Goal: Book appointment/travel/reservation

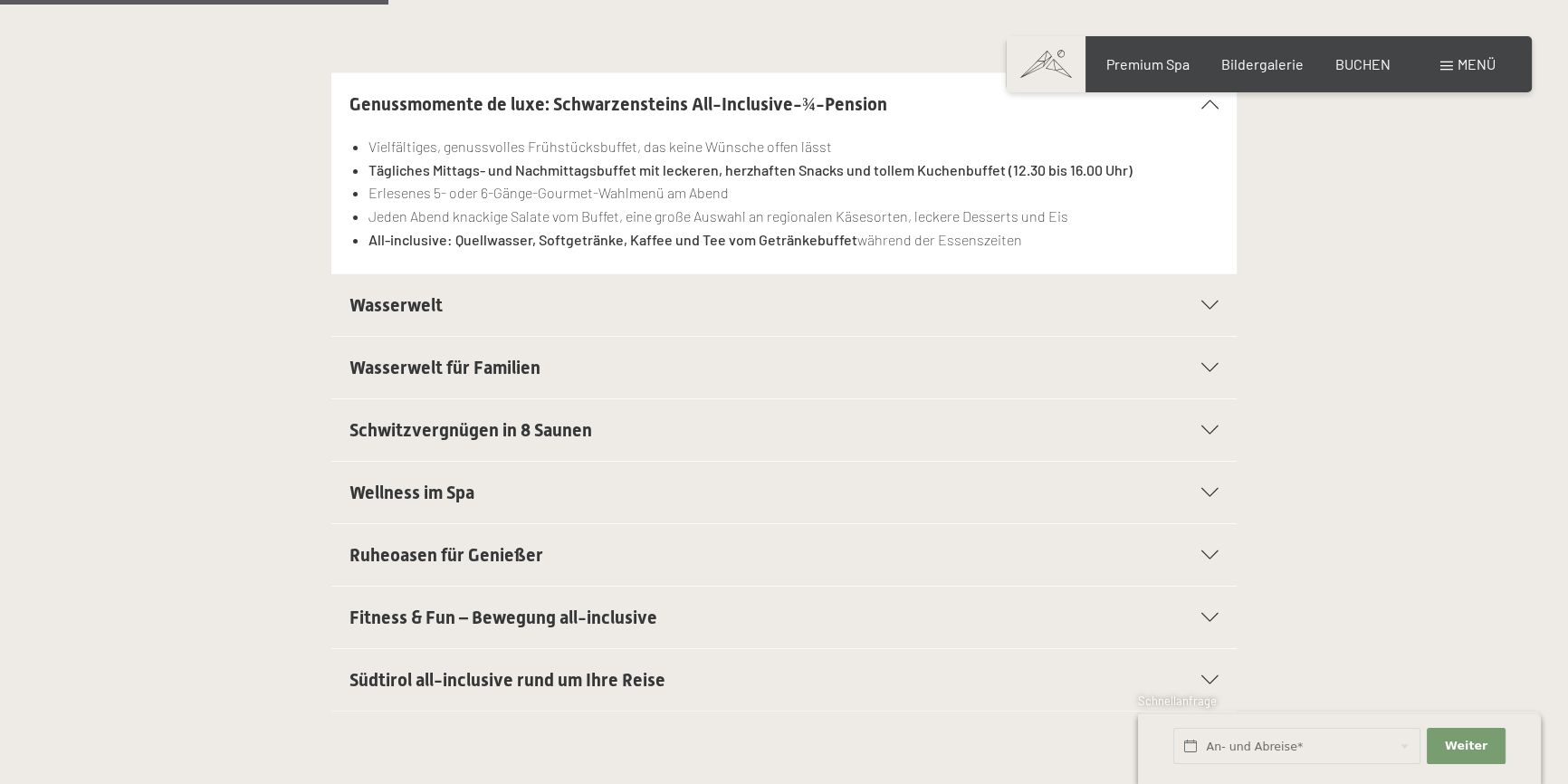
scroll to position [906, 0]
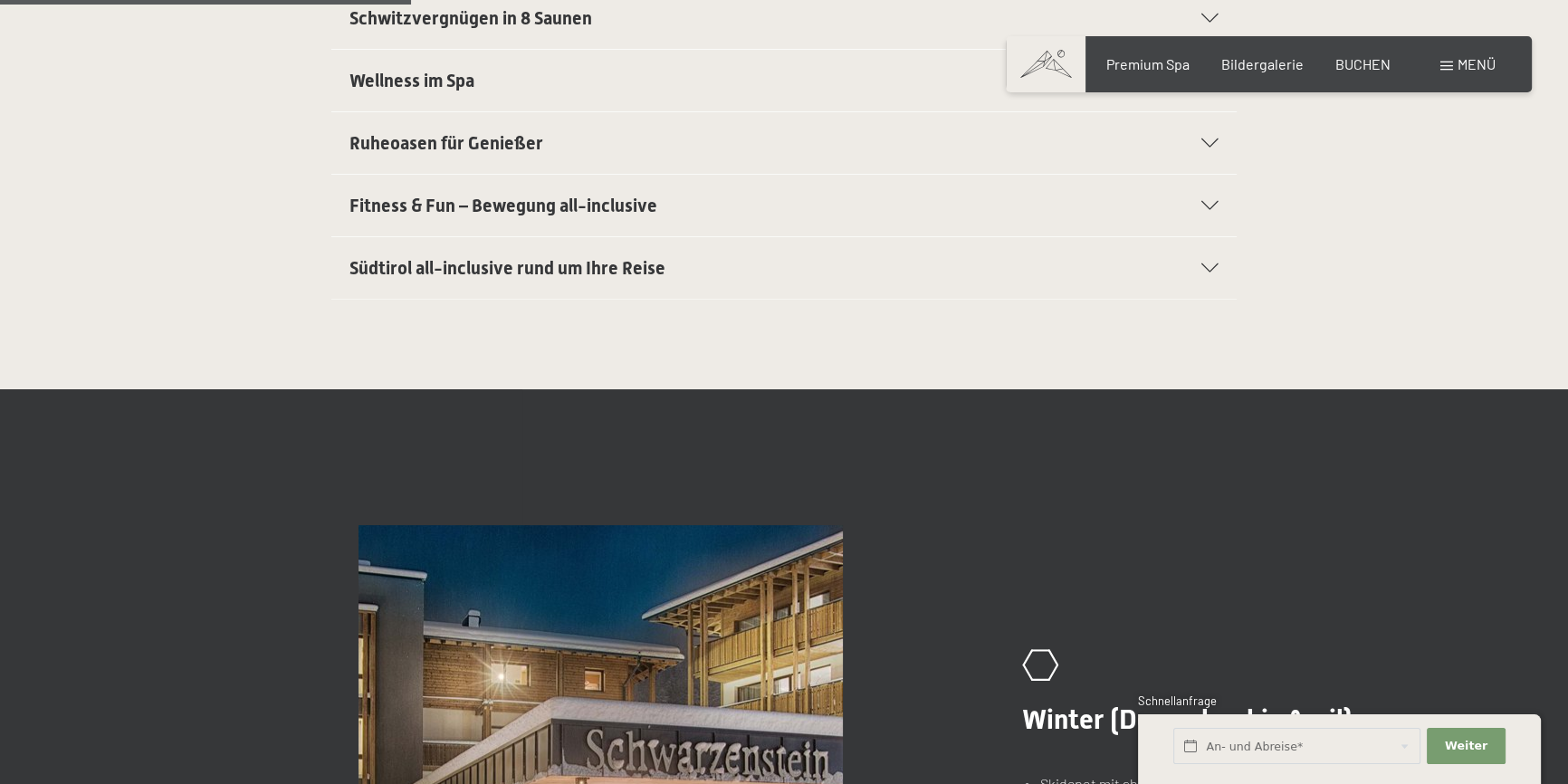
click at [629, 271] on span "Südtirol all-inclusive rund um Ihre Reise" at bounding box center [508, 268] width 316 height 21
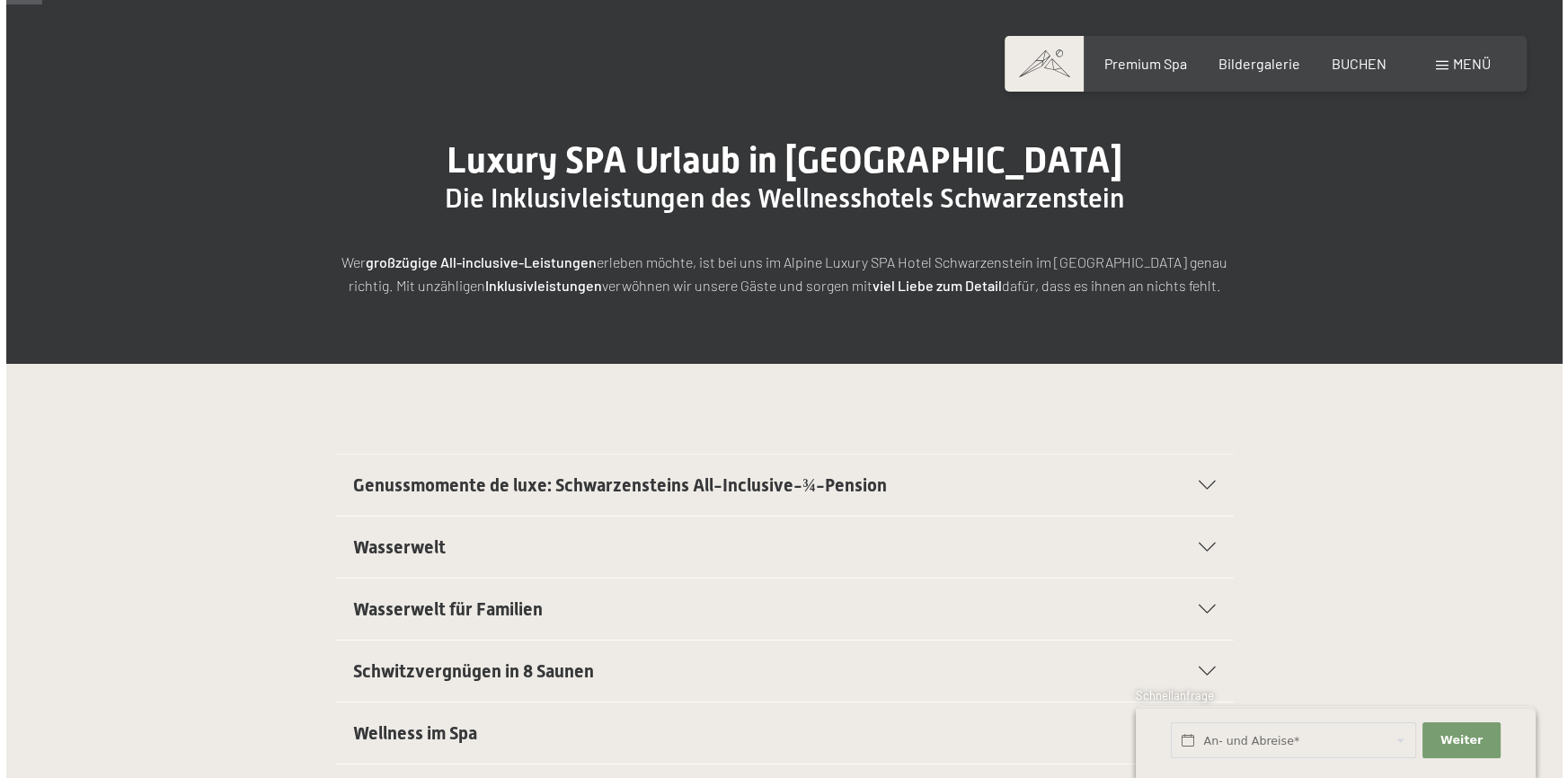
scroll to position [0, 0]
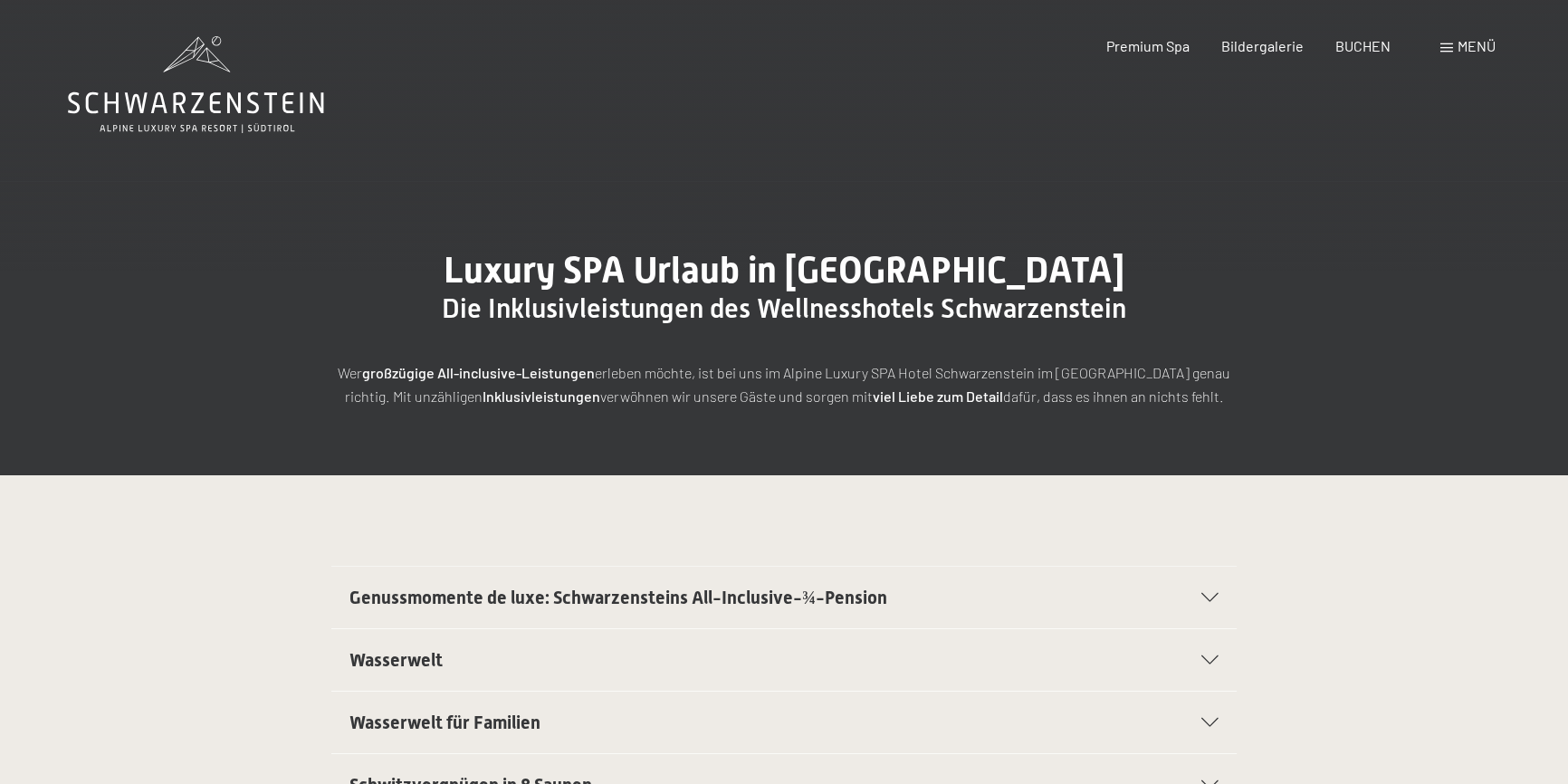
click at [1474, 52] on span "Menü" at bounding box center [1475, 45] width 38 height 18
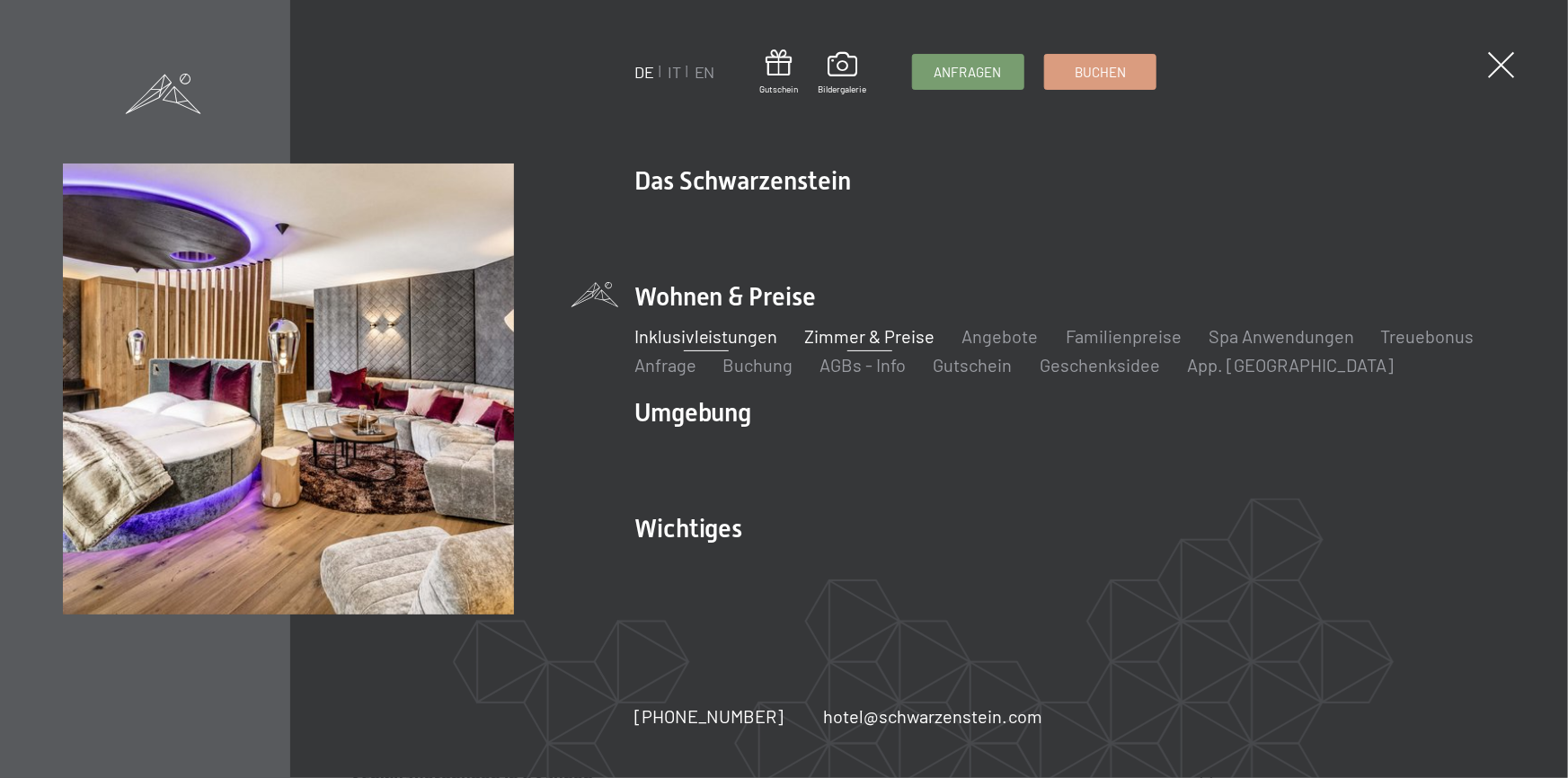
click at [911, 331] on link "Zimmer & Preise" at bounding box center [870, 335] width 130 height 21
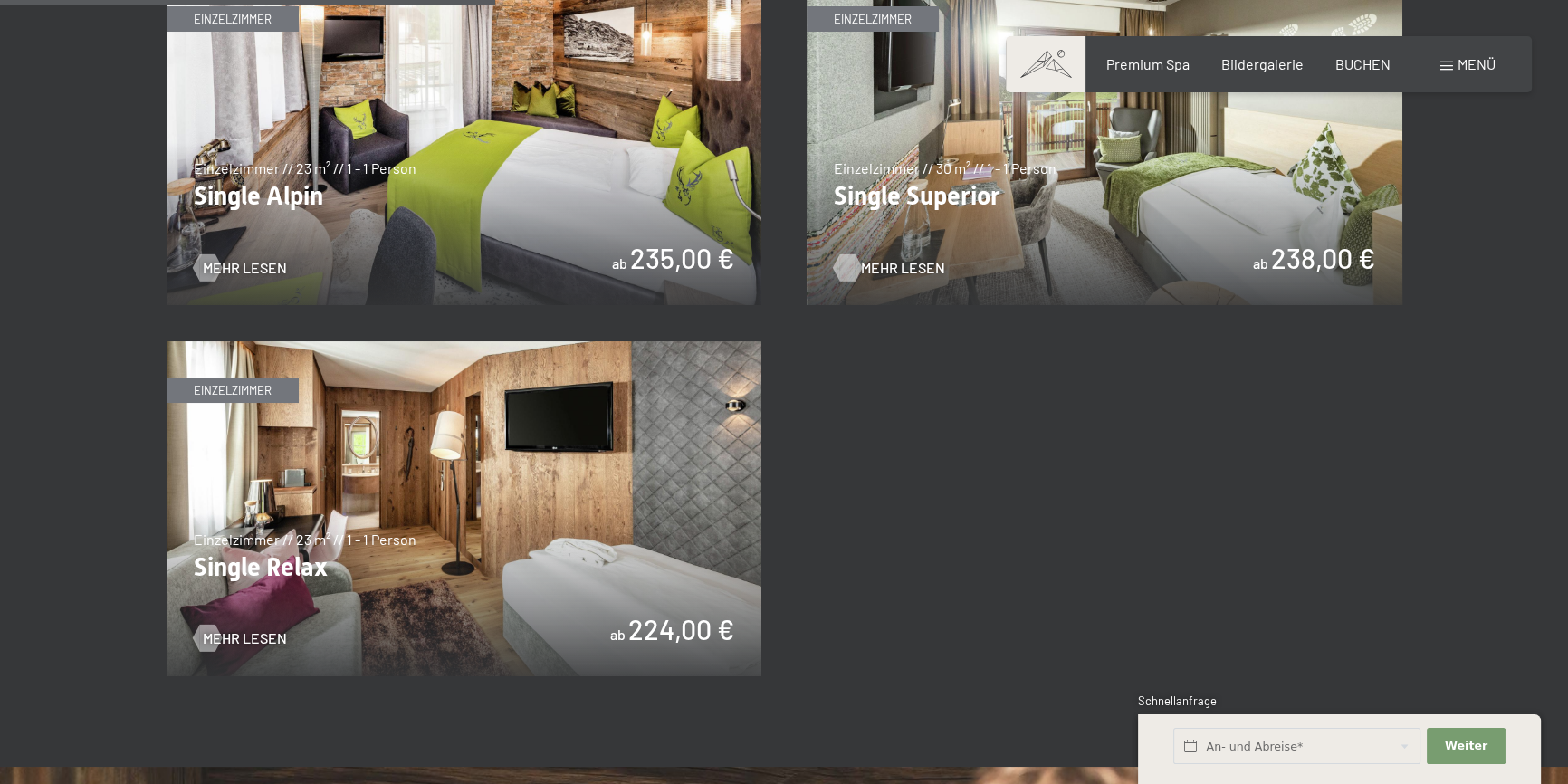
click at [913, 271] on span "Mehr Lesen" at bounding box center [903, 268] width 84 height 20
click at [538, 517] on img at bounding box center [464, 509] width 596 height 335
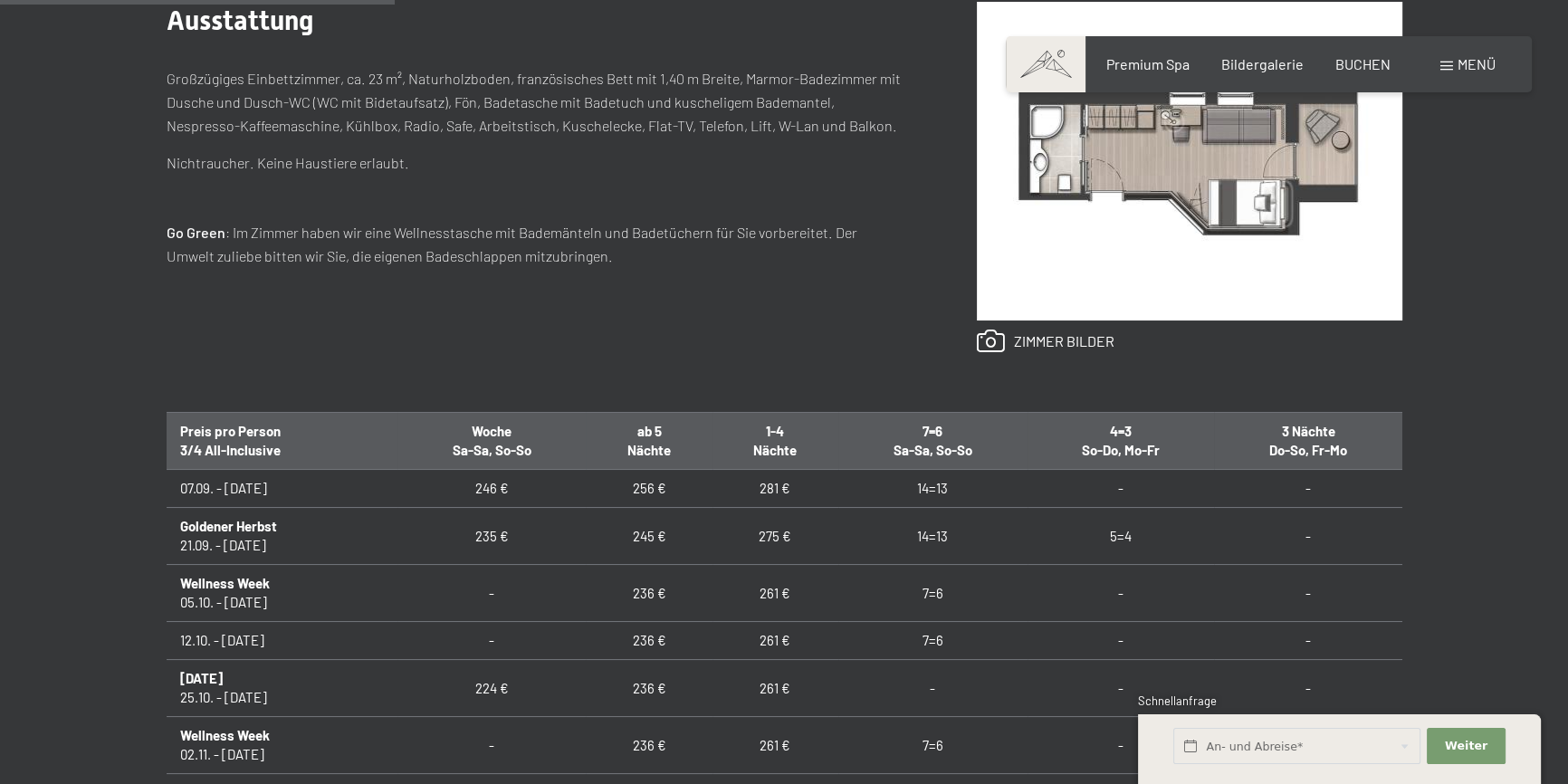
scroll to position [576, 0]
